Goal: Task Accomplishment & Management: Use online tool/utility

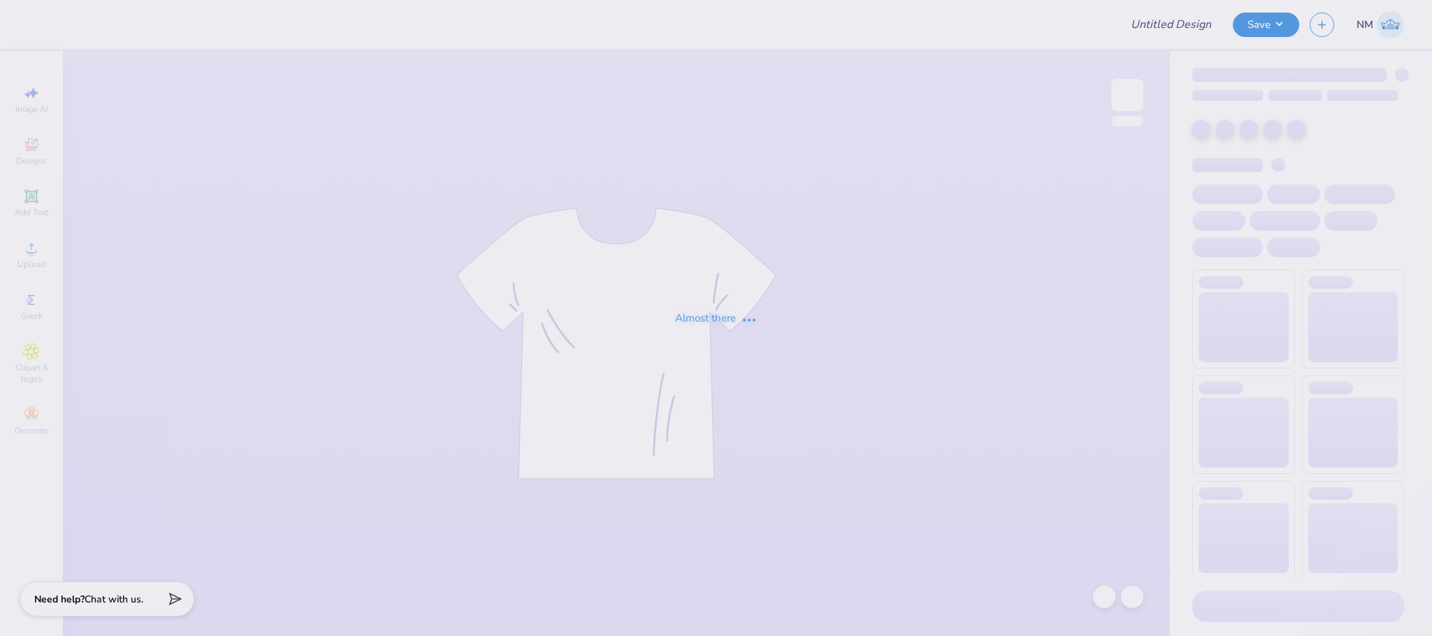
type input "Alpha Omicron Pi"
type input "30"
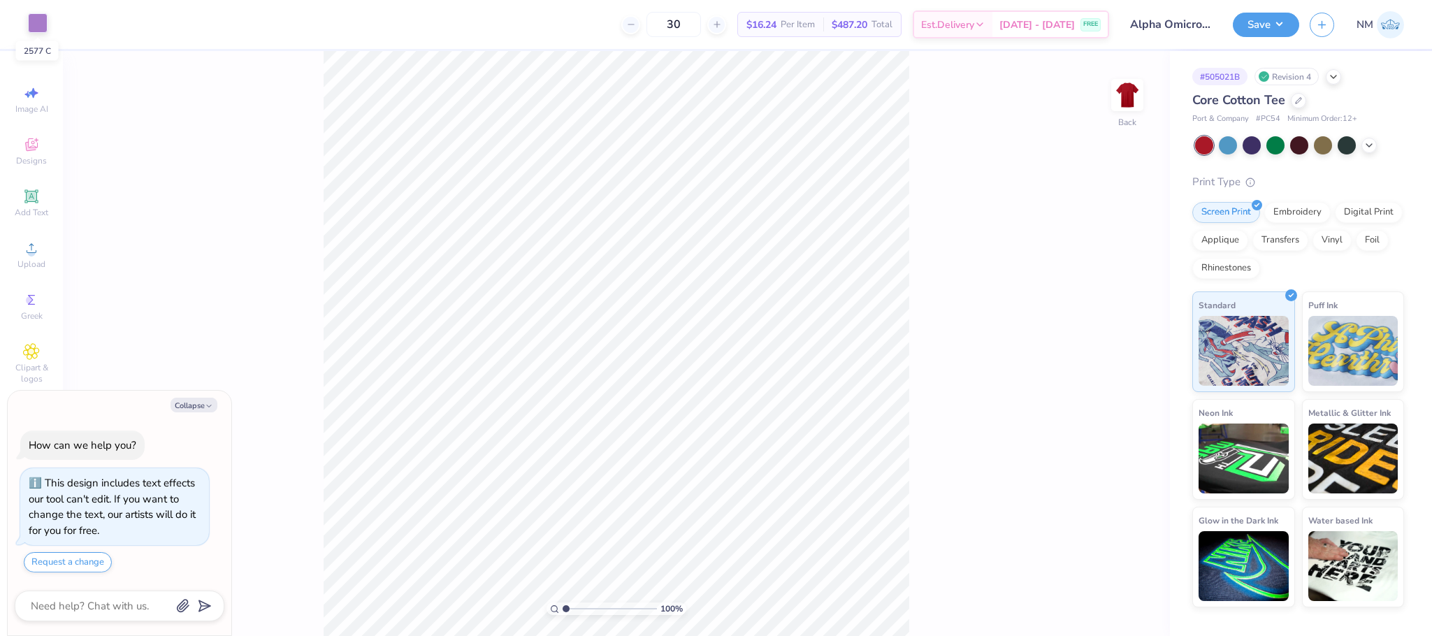
click at [40, 17] on div at bounding box center [38, 23] width 20 height 20
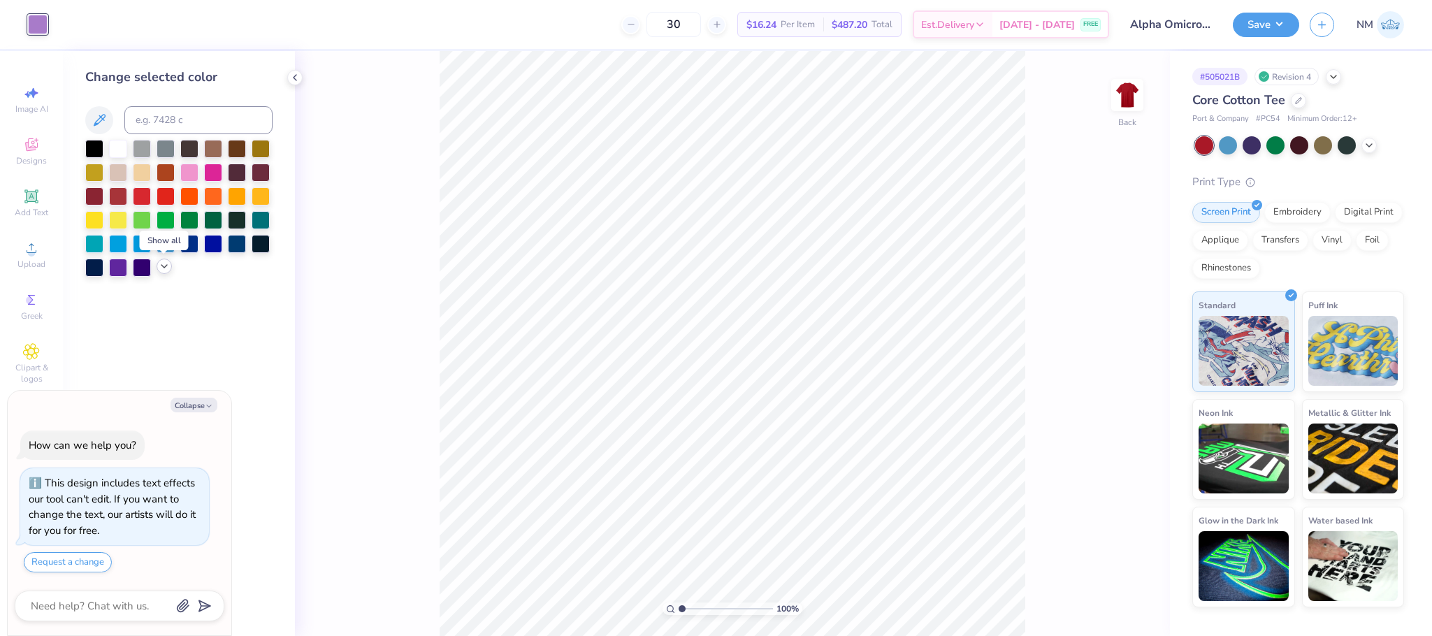
click at [161, 268] on icon at bounding box center [164, 266] width 11 height 11
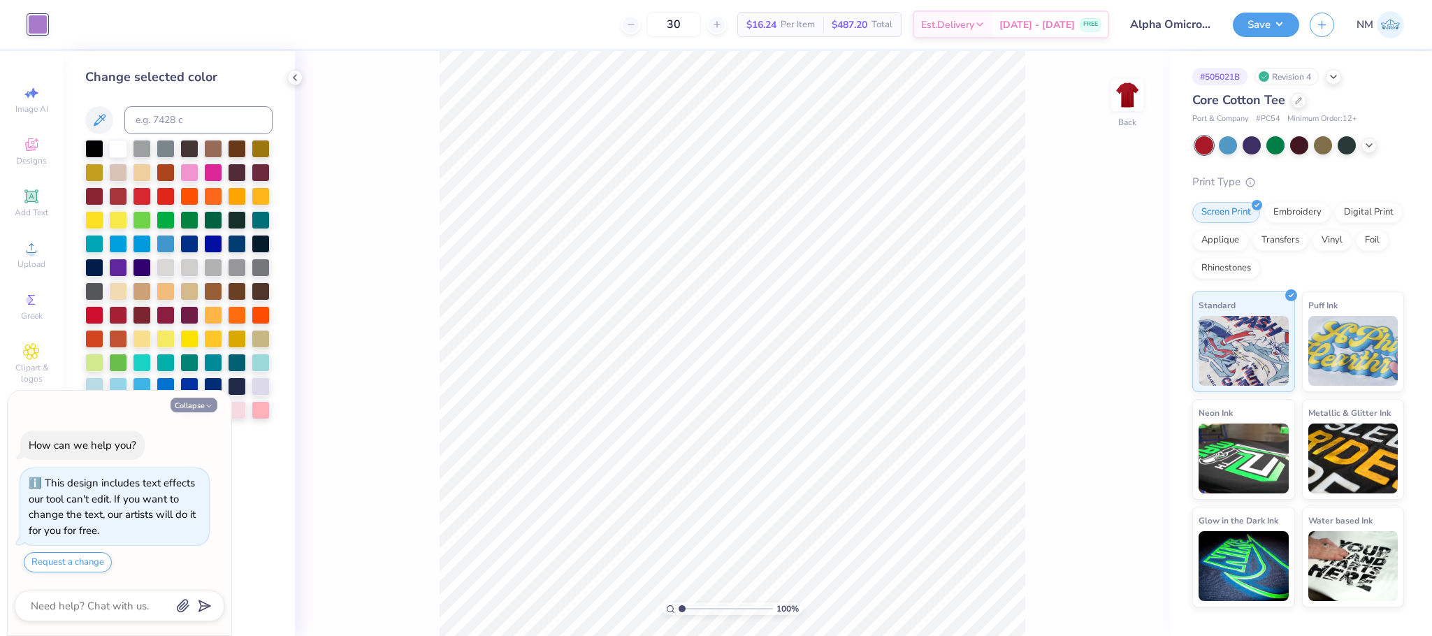
click at [193, 407] on button "Collapse" at bounding box center [194, 405] width 47 height 15
type textarea "x"
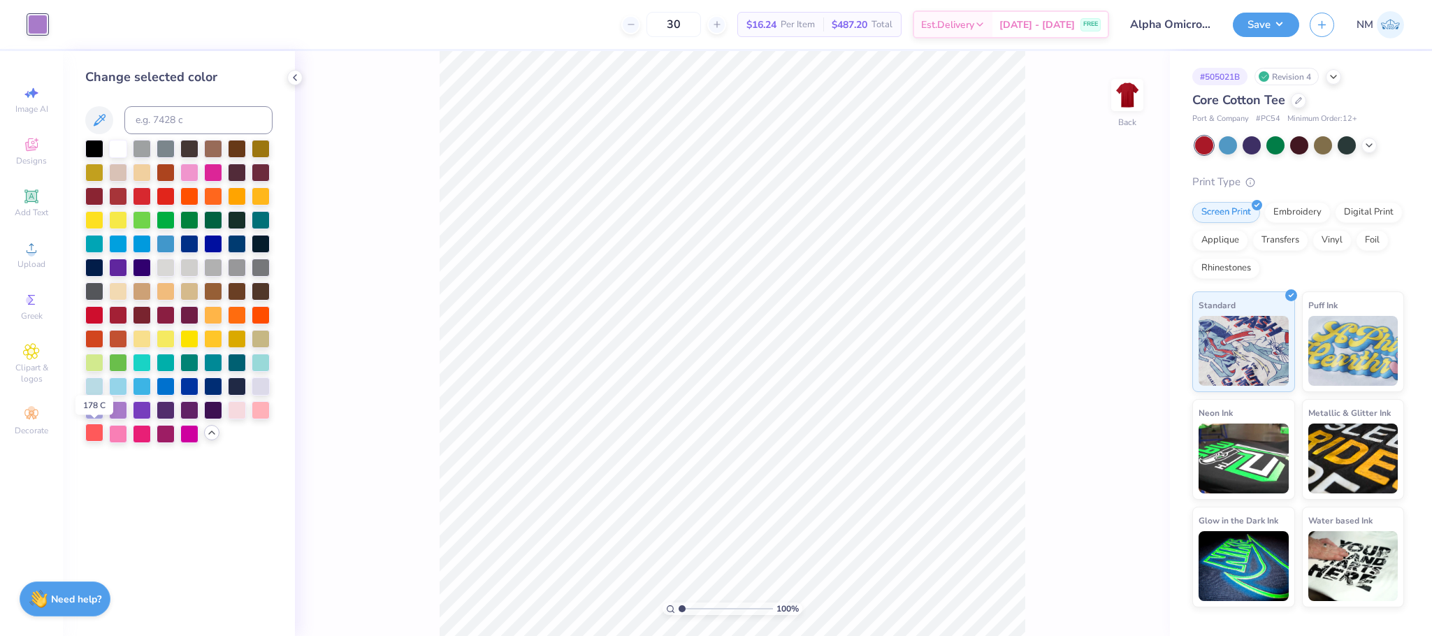
click at [97, 436] on div at bounding box center [94, 433] width 18 height 18
click at [260, 415] on div at bounding box center [261, 409] width 18 height 18
click at [1263, 24] on button "Save" at bounding box center [1266, 22] width 66 height 24
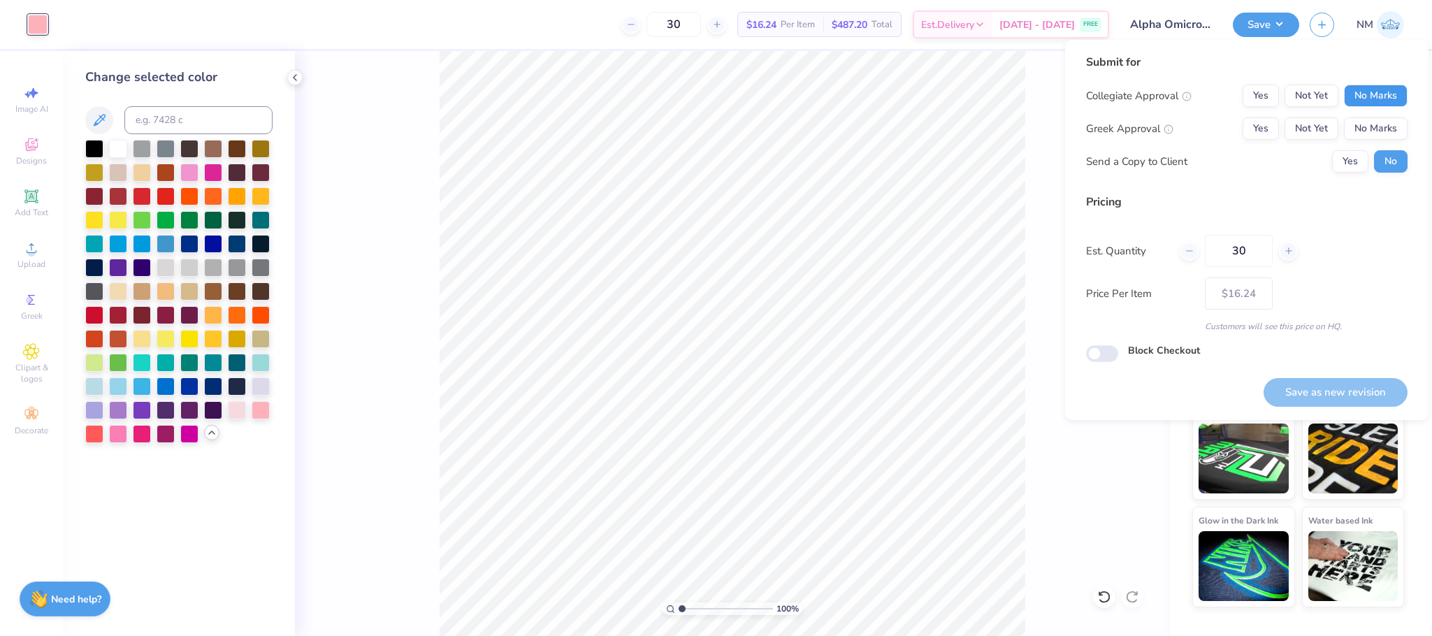
click at [1362, 99] on button "No Marks" at bounding box center [1376, 96] width 64 height 22
click at [1365, 120] on button "No Marks" at bounding box center [1376, 128] width 64 height 22
click at [1321, 388] on button "Save as new revision" at bounding box center [1336, 392] width 144 height 29
type input "$16.24"
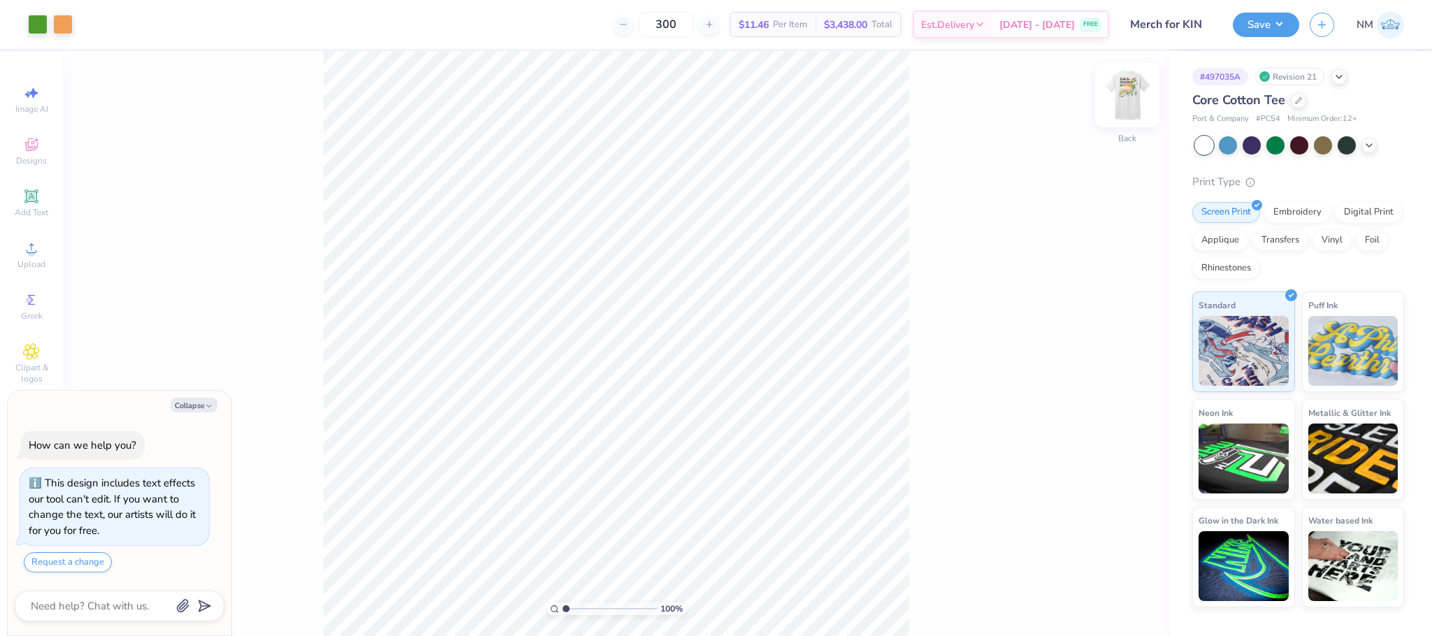
click at [1137, 106] on img at bounding box center [1127, 95] width 56 height 56
type textarea "x"
type input "1.17"
type input "1.73"
type input "11.74"
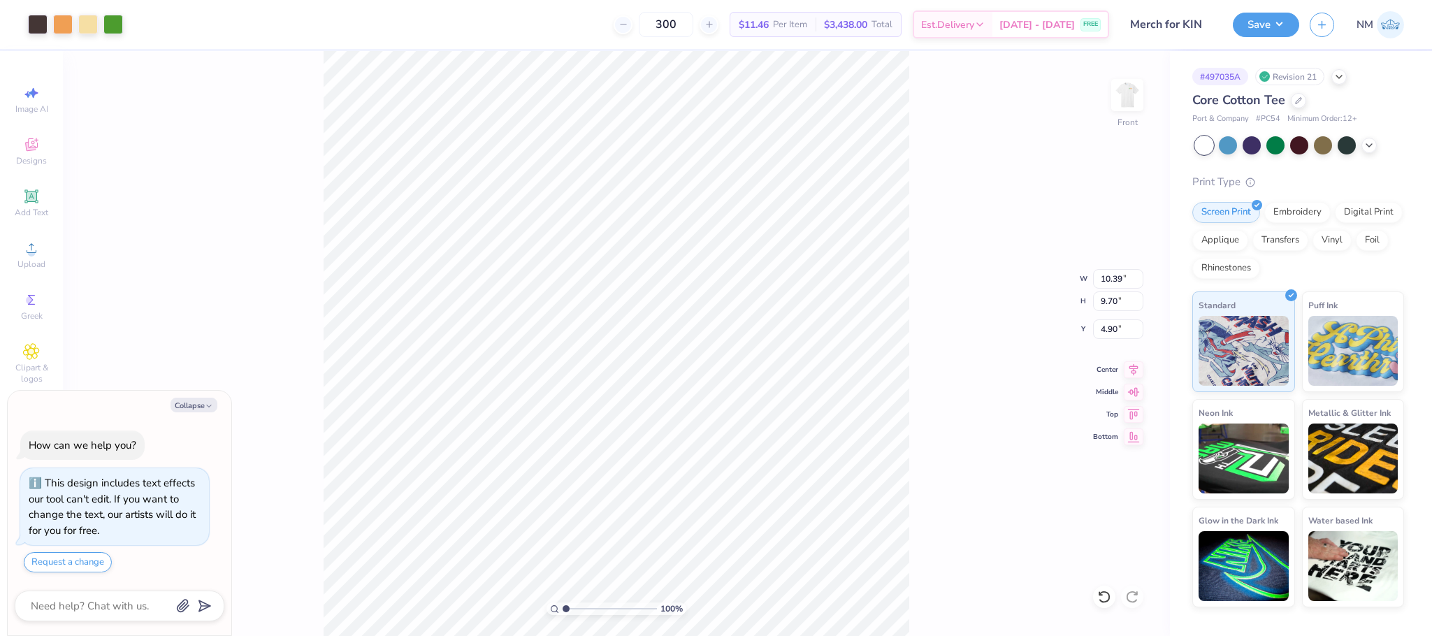
type textarea "x"
